Goal: Transaction & Acquisition: Purchase product/service

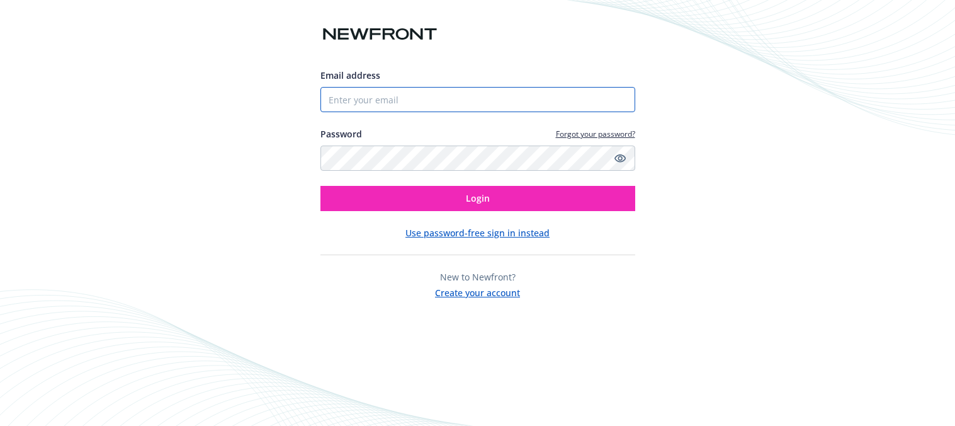
type input "[EMAIL_ADDRESS][DOMAIN_NAME]"
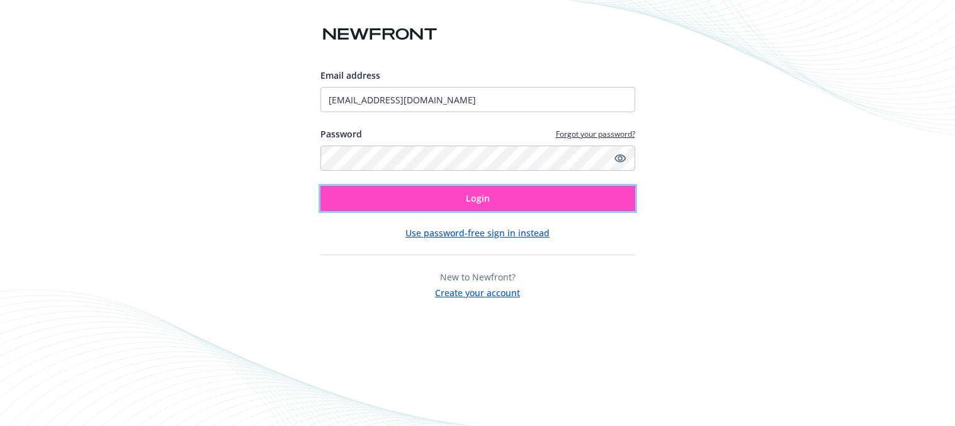
click at [551, 200] on button "Login" at bounding box center [478, 198] width 315 height 25
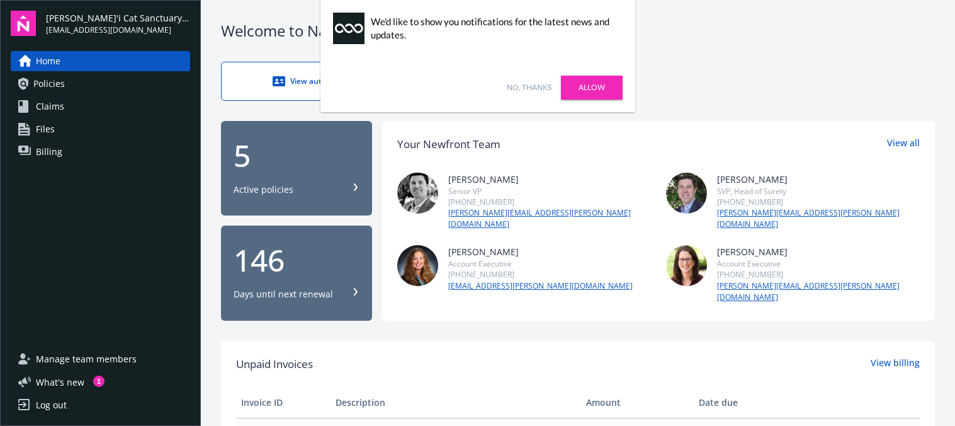
click at [594, 86] on link "Allow" at bounding box center [592, 88] width 62 height 24
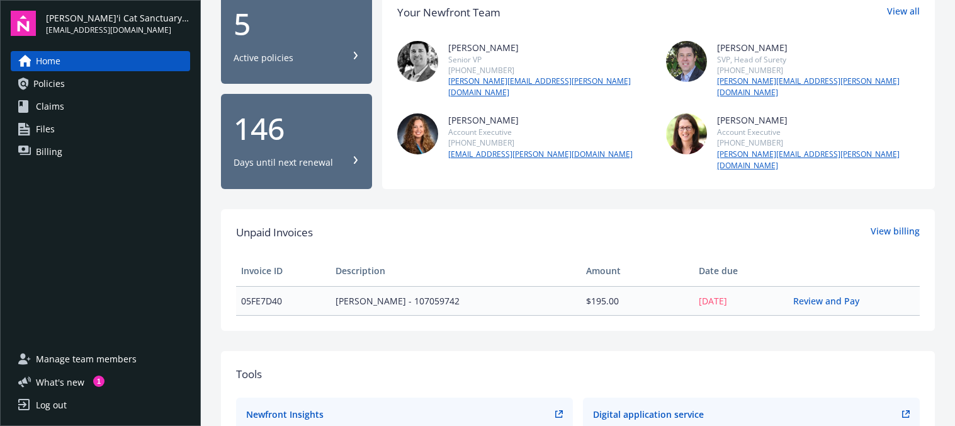
scroll to position [133, 0]
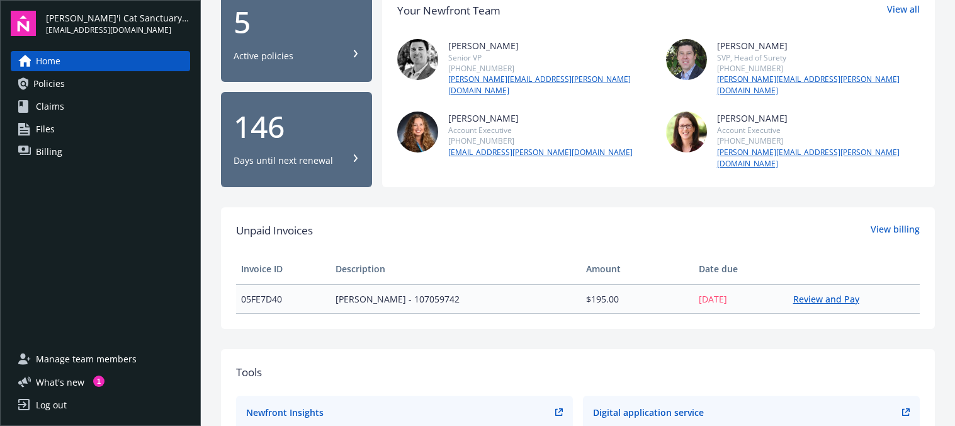
click at [829, 293] on link "Review and Pay" at bounding box center [831, 299] width 76 height 12
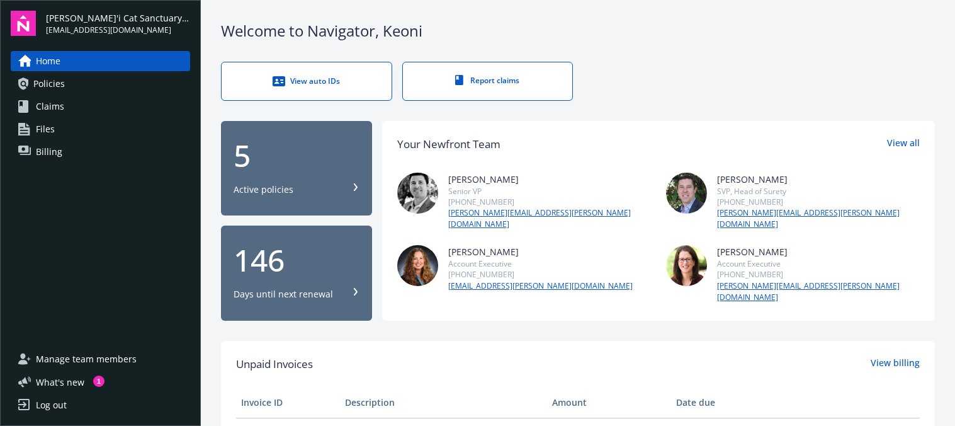
click at [59, 157] on span "Billing" at bounding box center [49, 152] width 26 height 20
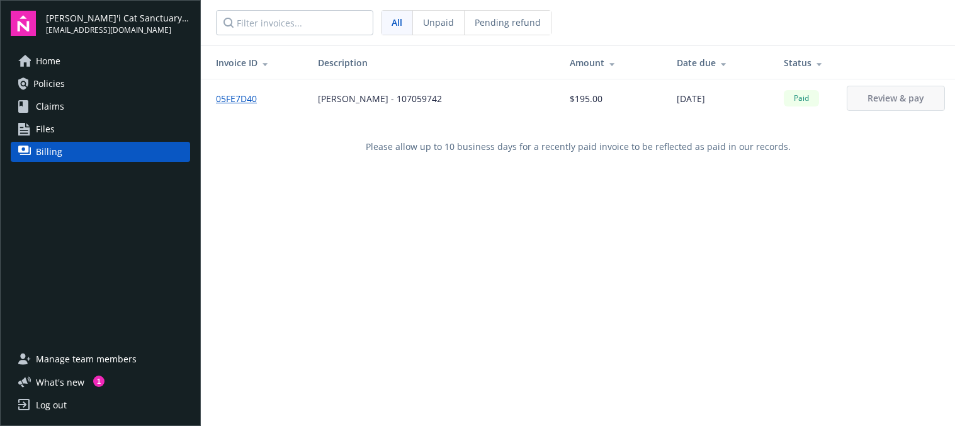
click at [93, 360] on span "Manage team members" at bounding box center [86, 359] width 101 height 20
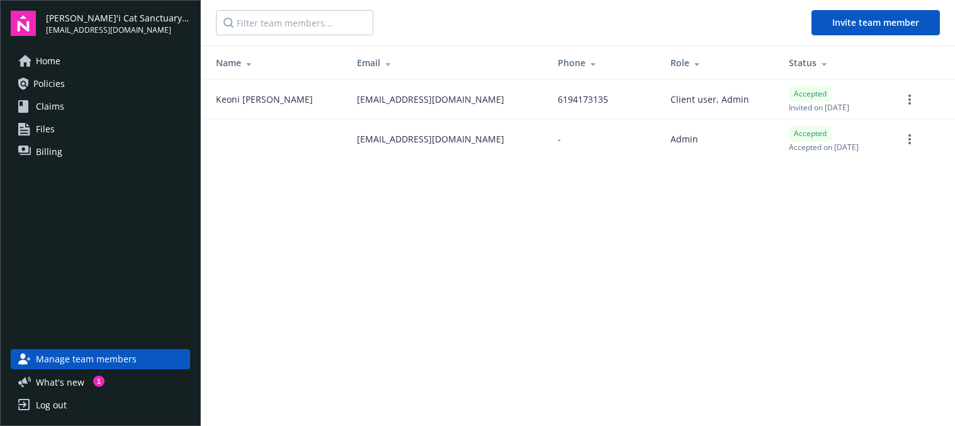
click at [91, 88] on link "Policies" at bounding box center [100, 84] width 179 height 20
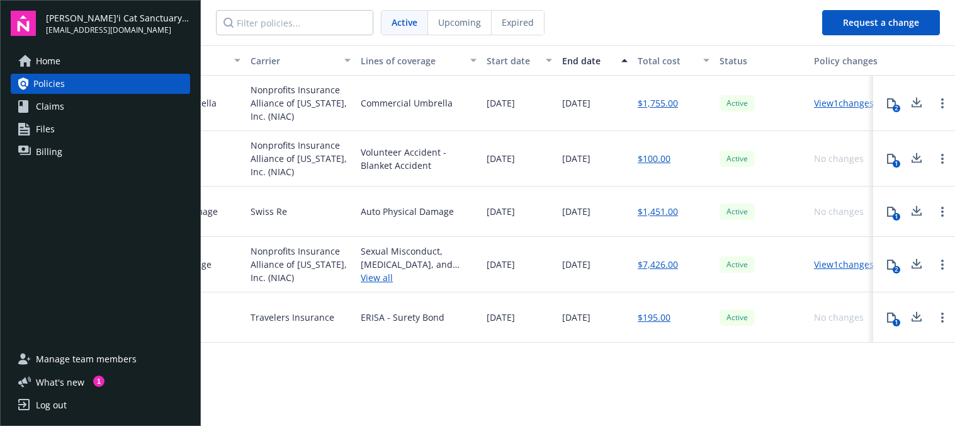
scroll to position [0, 285]
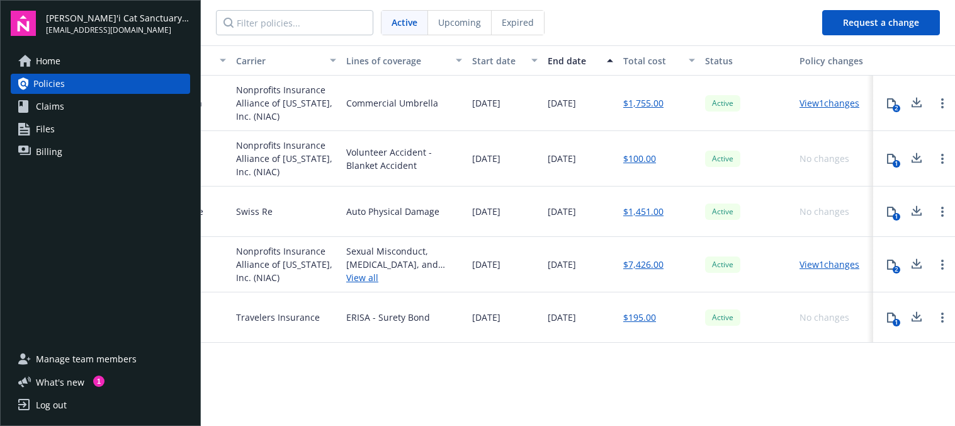
click at [820, 261] on link "View 1 changes" at bounding box center [830, 264] width 60 height 12
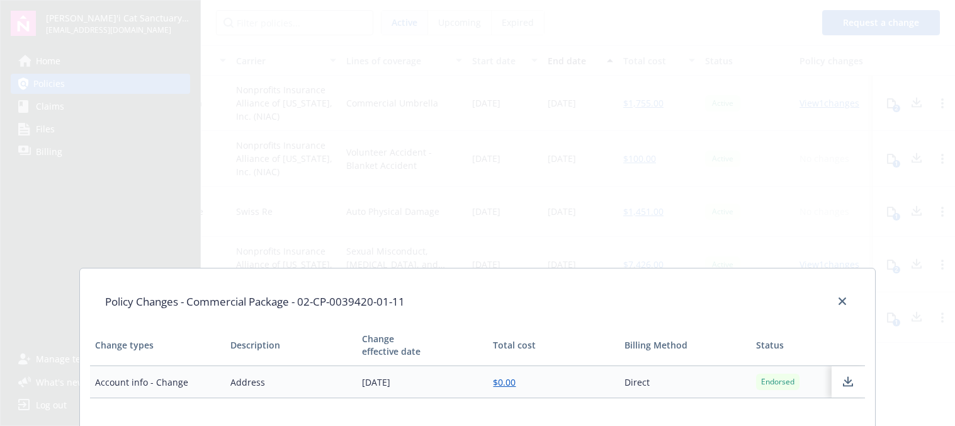
click at [791, 237] on div "Policy Changes - Commercial Package - 02-CP-0039420-01-11 Change types Descript…" at bounding box center [477, 213] width 955 height 426
click at [842, 298] on icon "close" at bounding box center [843, 301] width 8 height 8
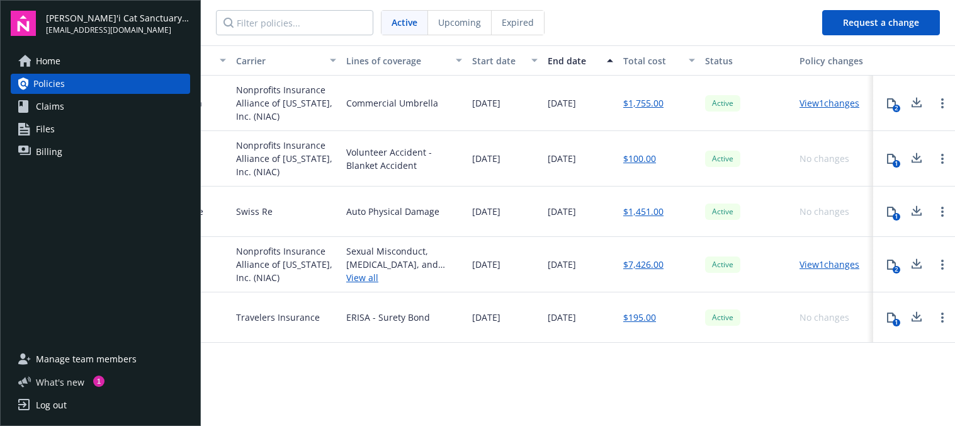
click at [74, 379] on span "What ' s new" at bounding box center [60, 381] width 48 height 13
click at [497, 24] on div "Expired" at bounding box center [518, 23] width 52 height 24
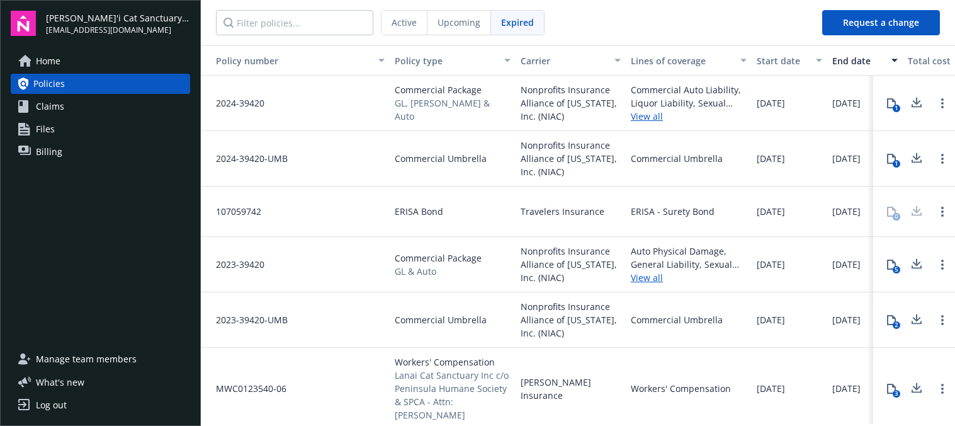
click at [453, 23] on span "Upcoming" at bounding box center [459, 22] width 43 height 13
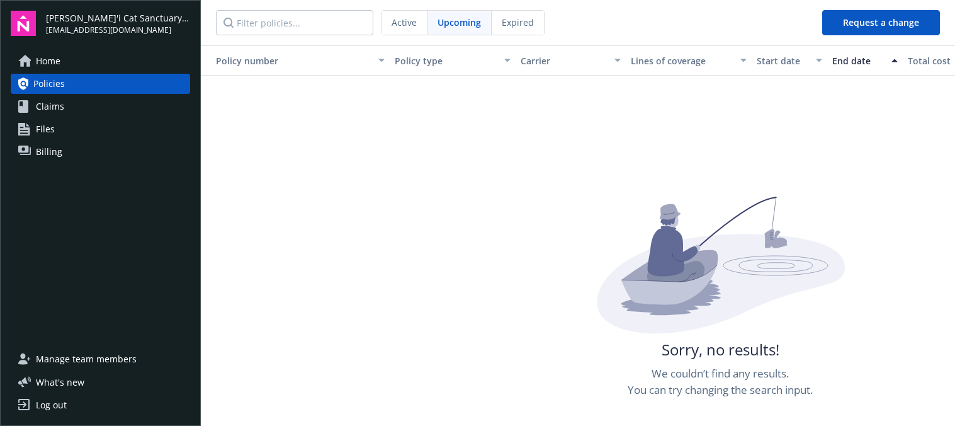
click at [403, 23] on span "Active" at bounding box center [404, 22] width 25 height 13
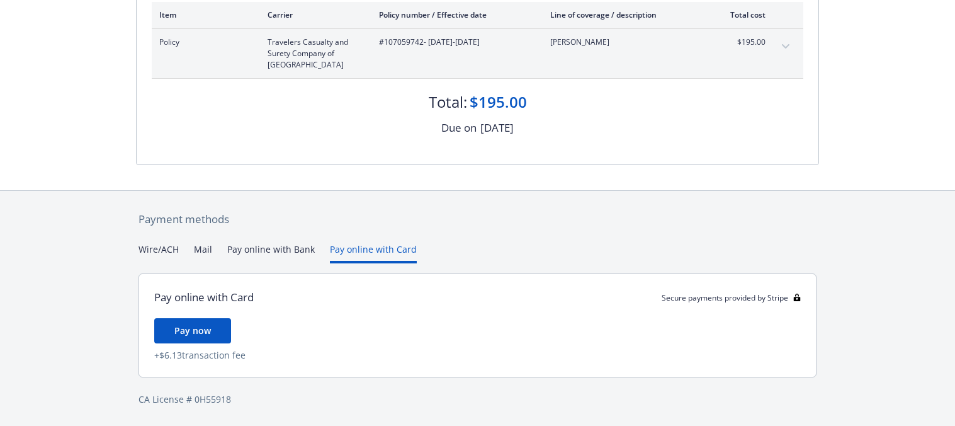
scroll to position [249, 0]
click at [392, 224] on div "Payment methods Wire/ACH Mail Pay online with Bank Pay online with Card Pay onl…" at bounding box center [477, 308] width 683 height 235
click at [212, 326] on button "Pay now" at bounding box center [192, 330] width 77 height 25
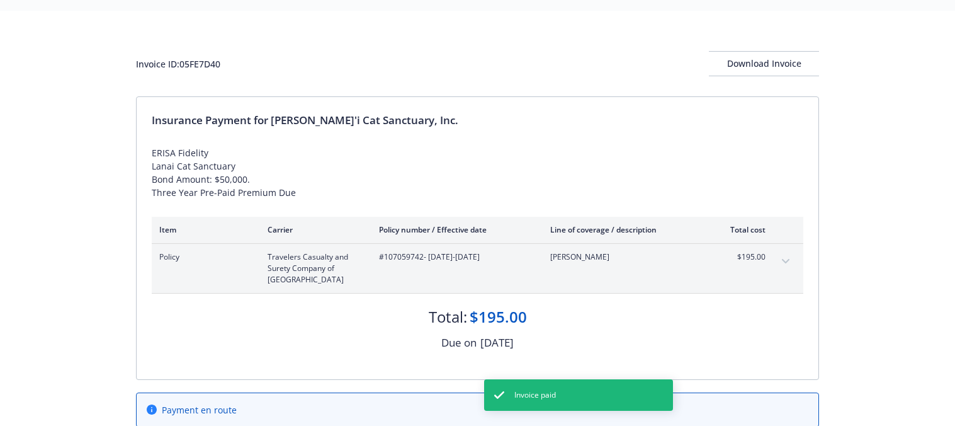
scroll to position [0, 0]
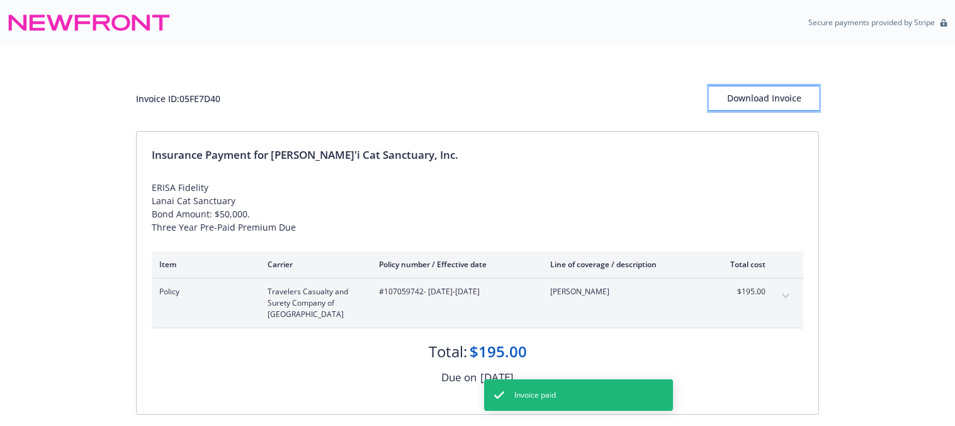
click at [776, 101] on div "Download Invoice" at bounding box center [764, 98] width 110 height 24
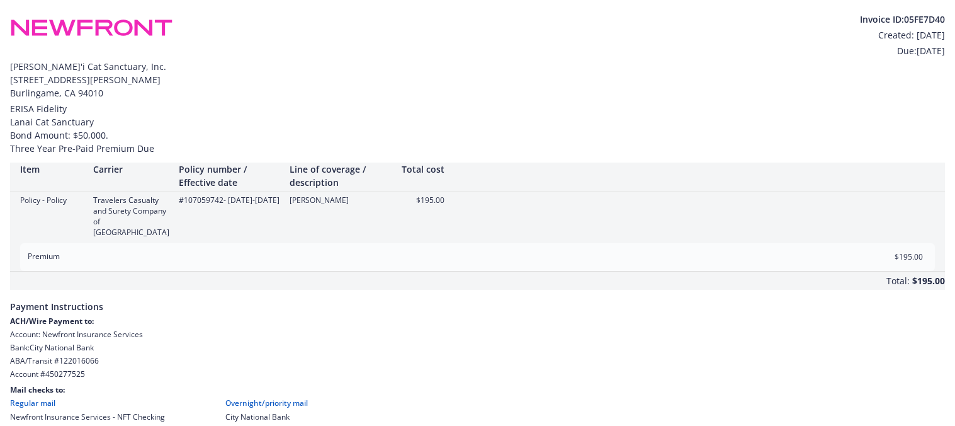
scroll to position [78, 0]
